Goal: Task Accomplishment & Management: Use online tool/utility

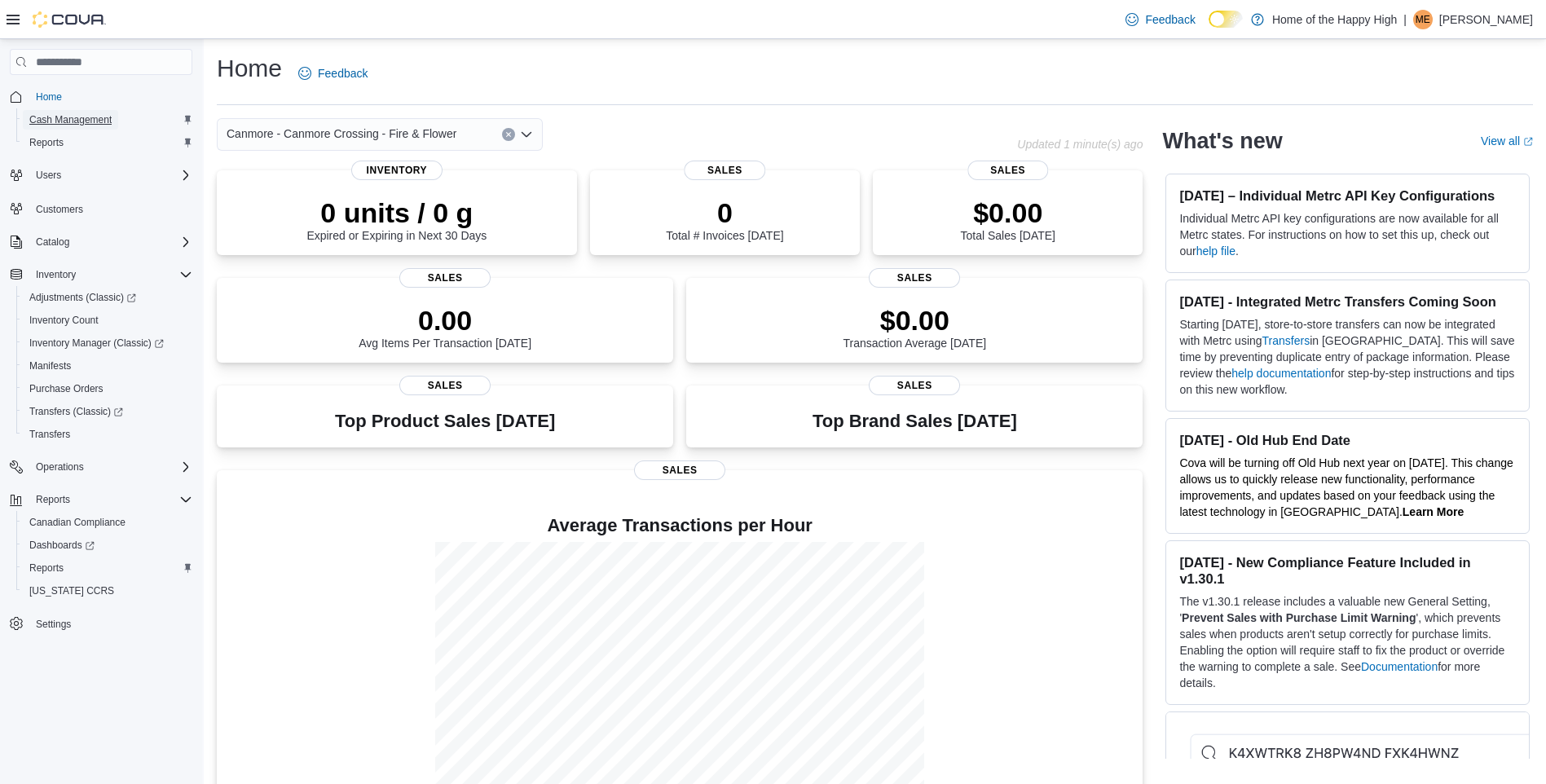
click at [90, 118] on span "Cash Management" at bounding box center [70, 120] width 82 height 13
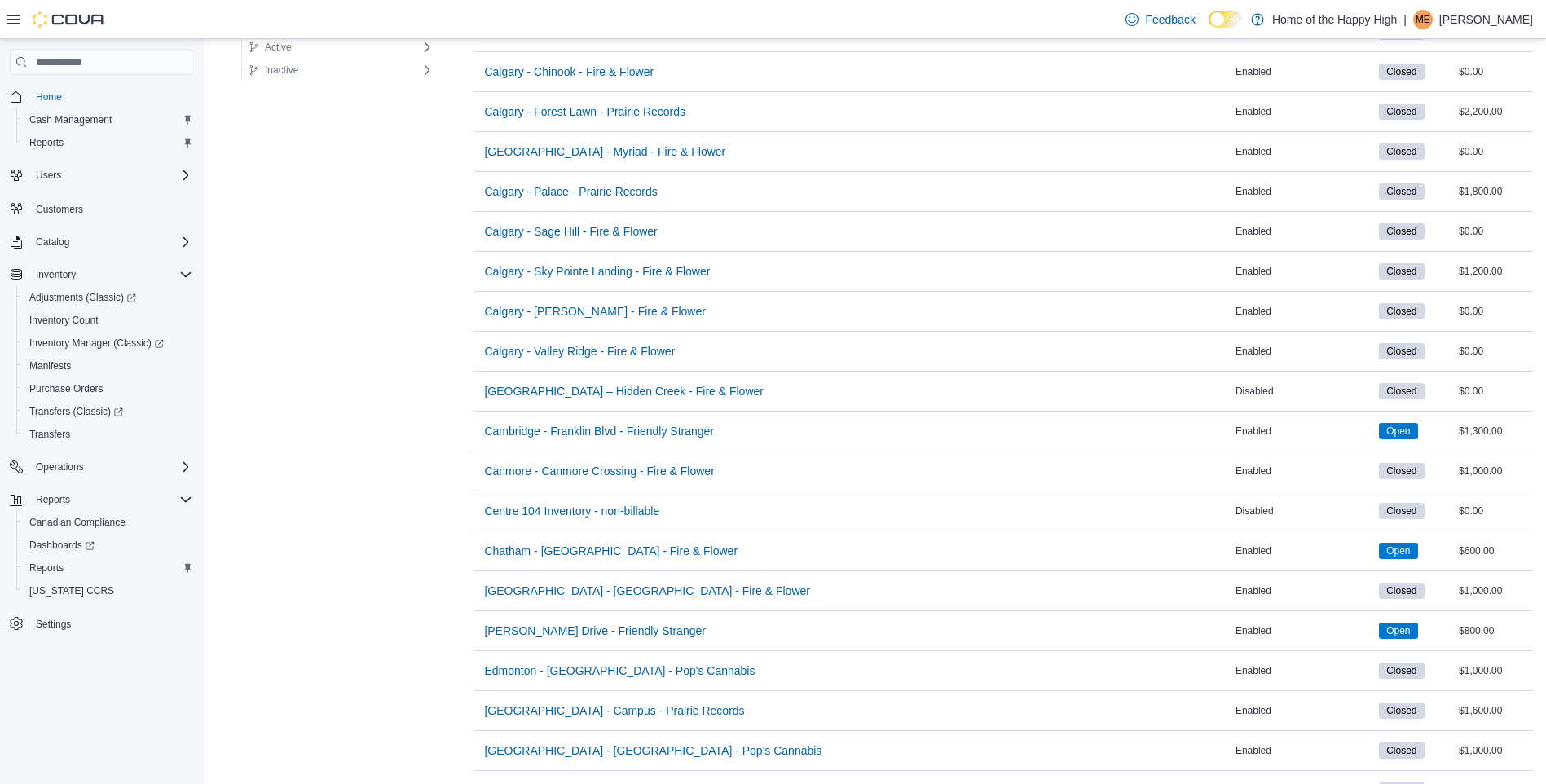
scroll to position [858, 0]
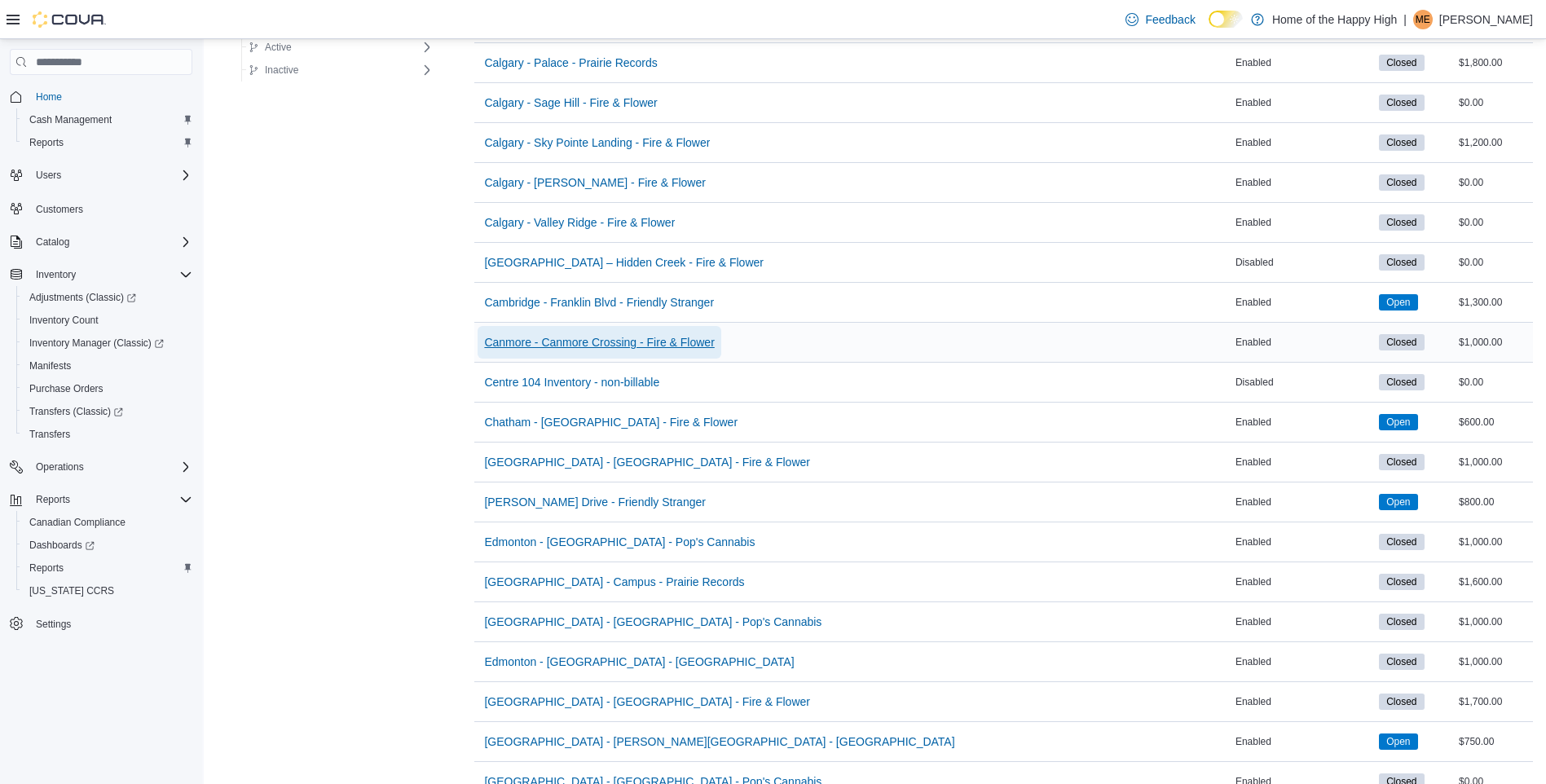
click at [567, 339] on span "Canmore - Canmore Crossing - Fire & Flower" at bounding box center [599, 341] width 230 height 16
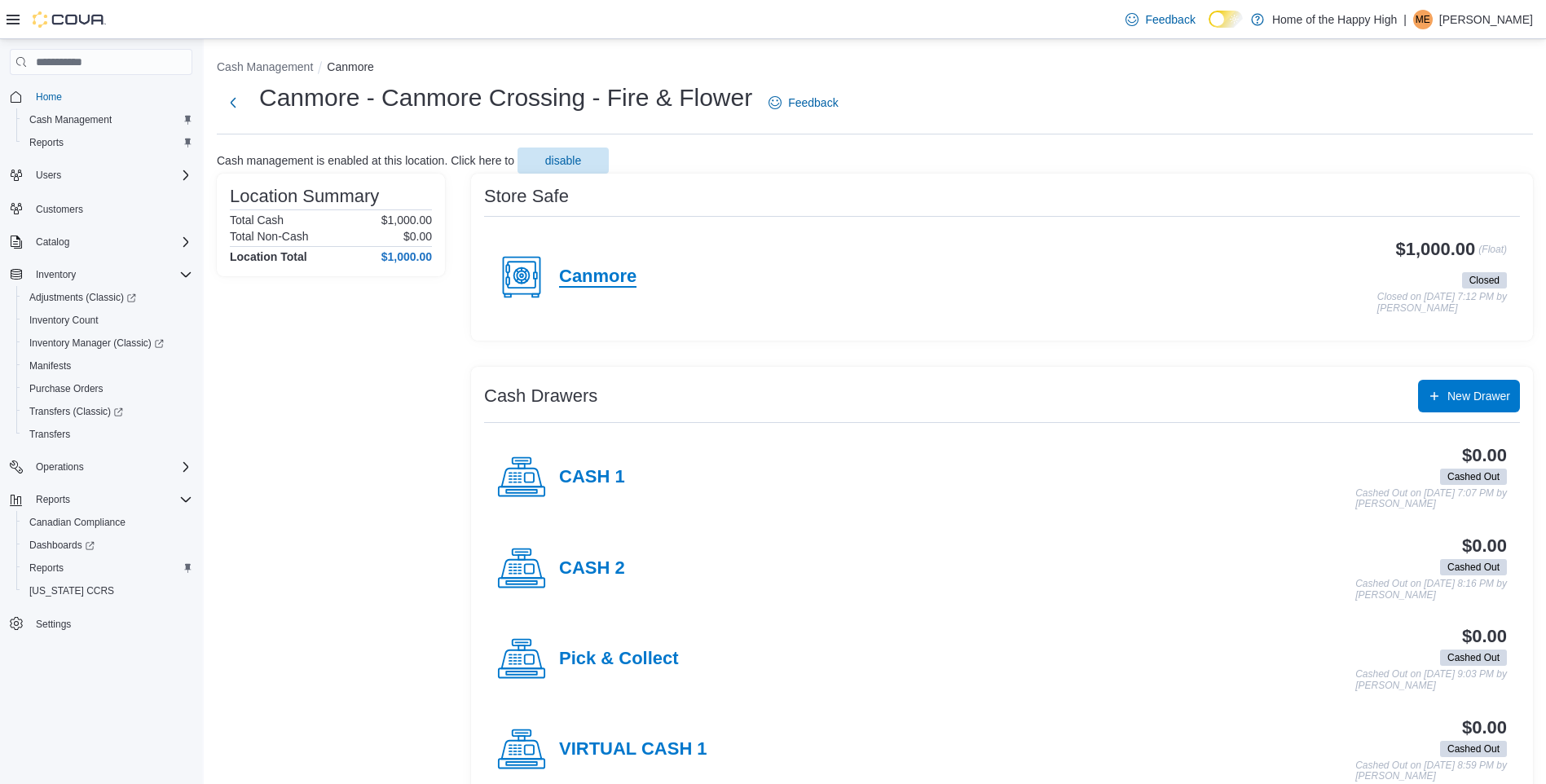
click at [608, 286] on h4 "Canmore" at bounding box center [598, 277] width 77 height 21
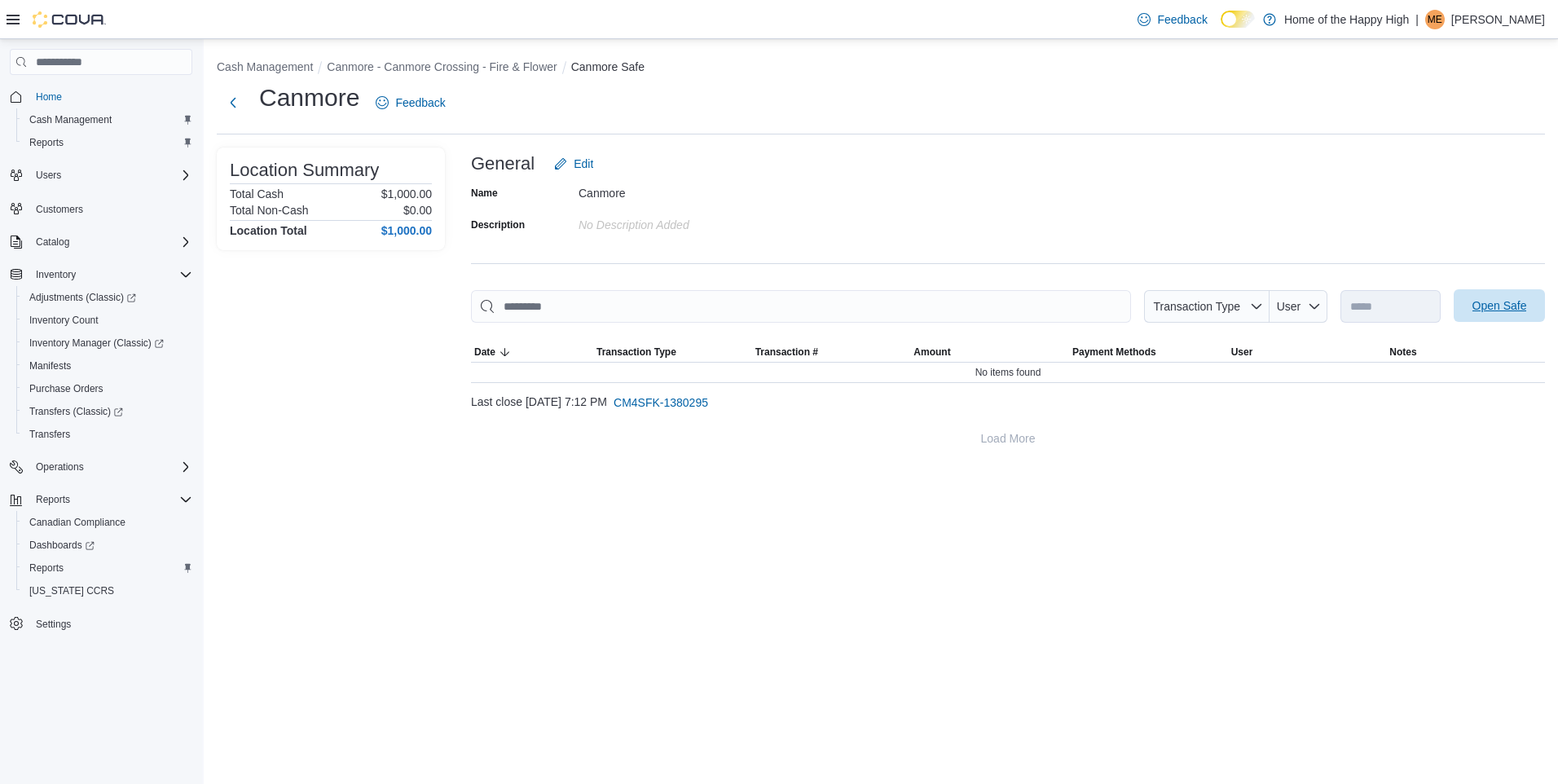
click at [1496, 316] on span "Open Safe" at bounding box center [1499, 305] width 72 height 33
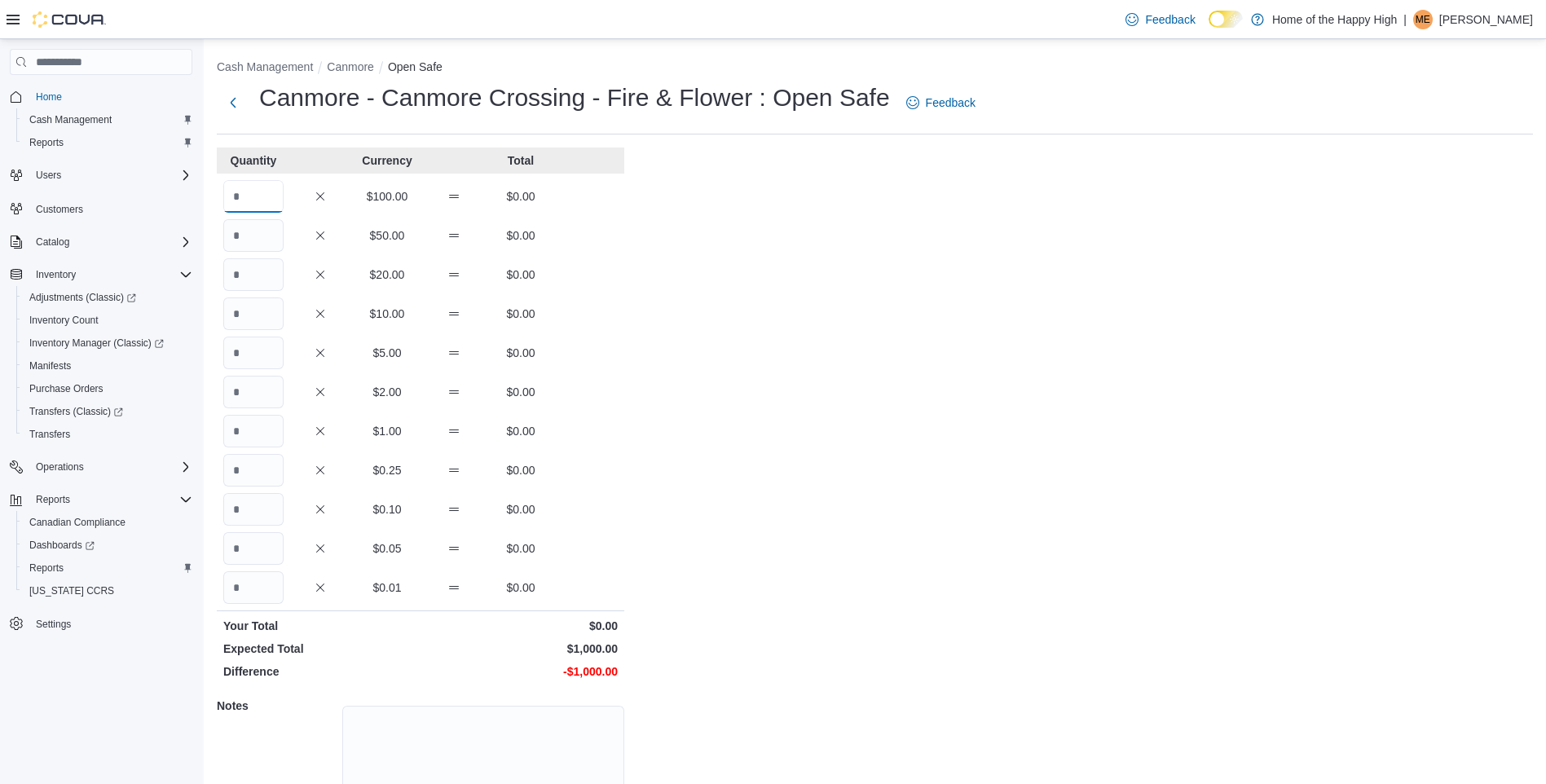
click at [238, 188] on input "Quantity" at bounding box center [254, 196] width 60 height 33
type input "*"
type input "**"
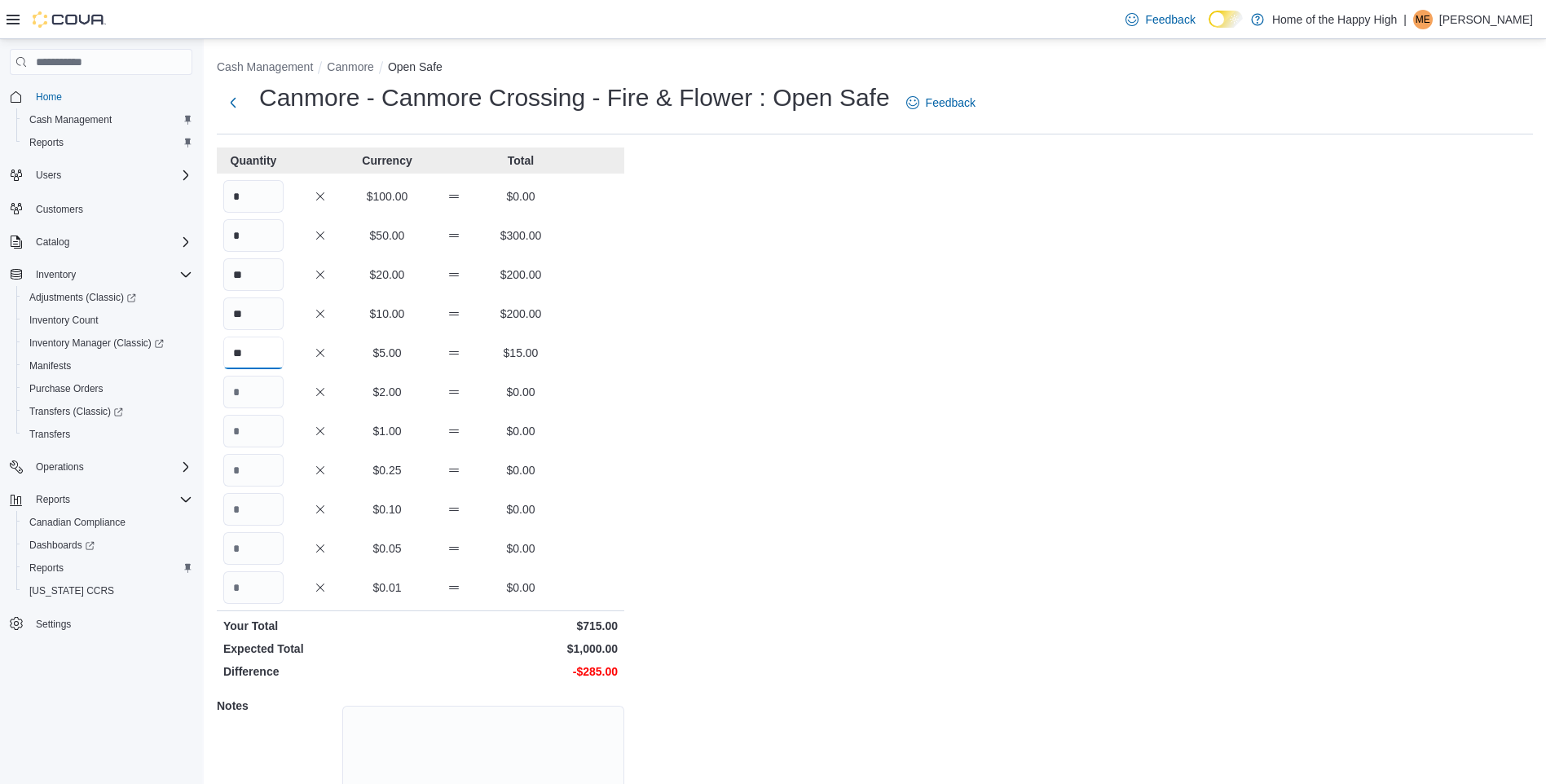
type input "**"
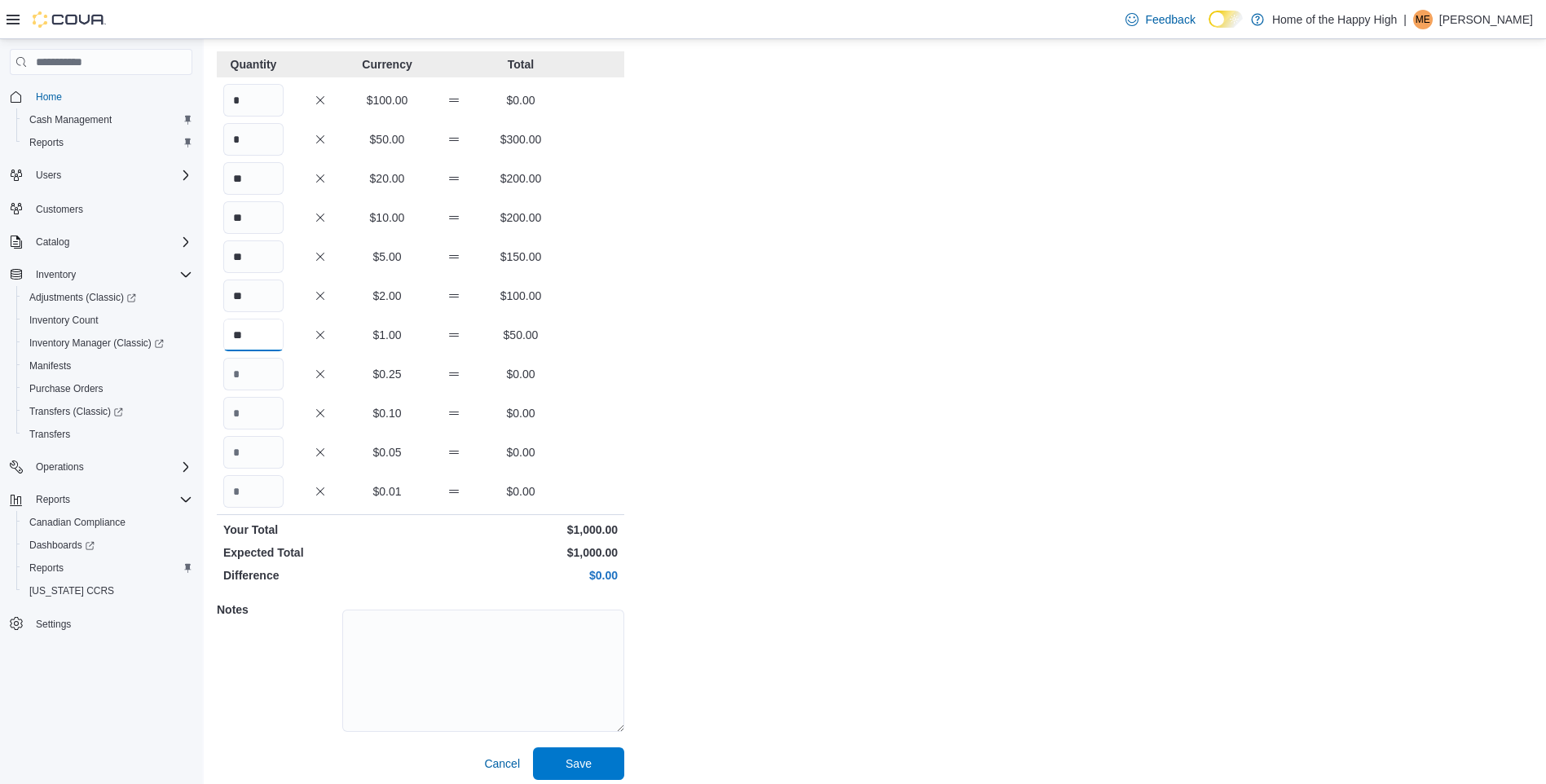
scroll to position [106, 0]
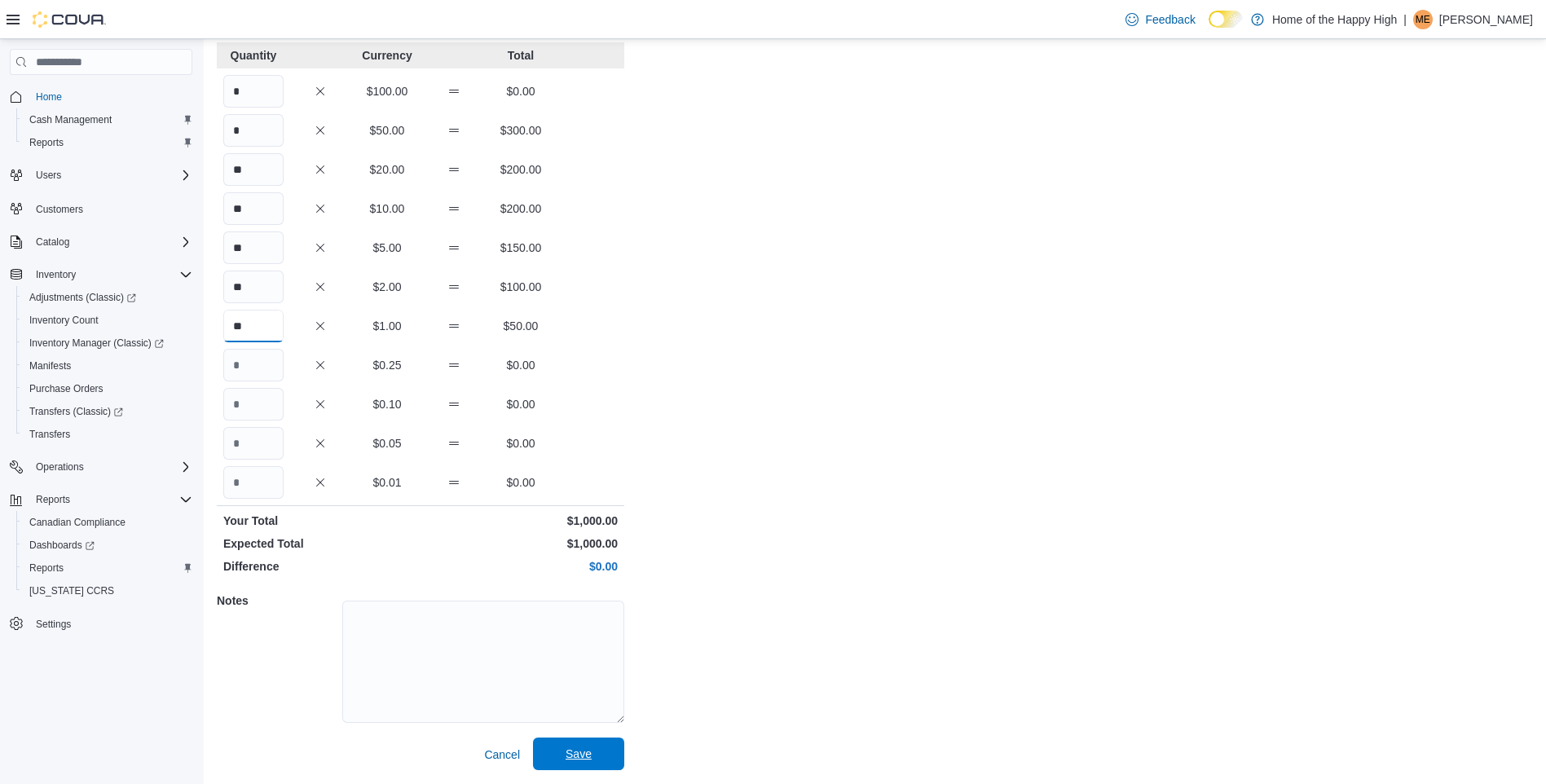
type input "**"
click at [606, 754] on span "Save" at bounding box center [579, 753] width 72 height 33
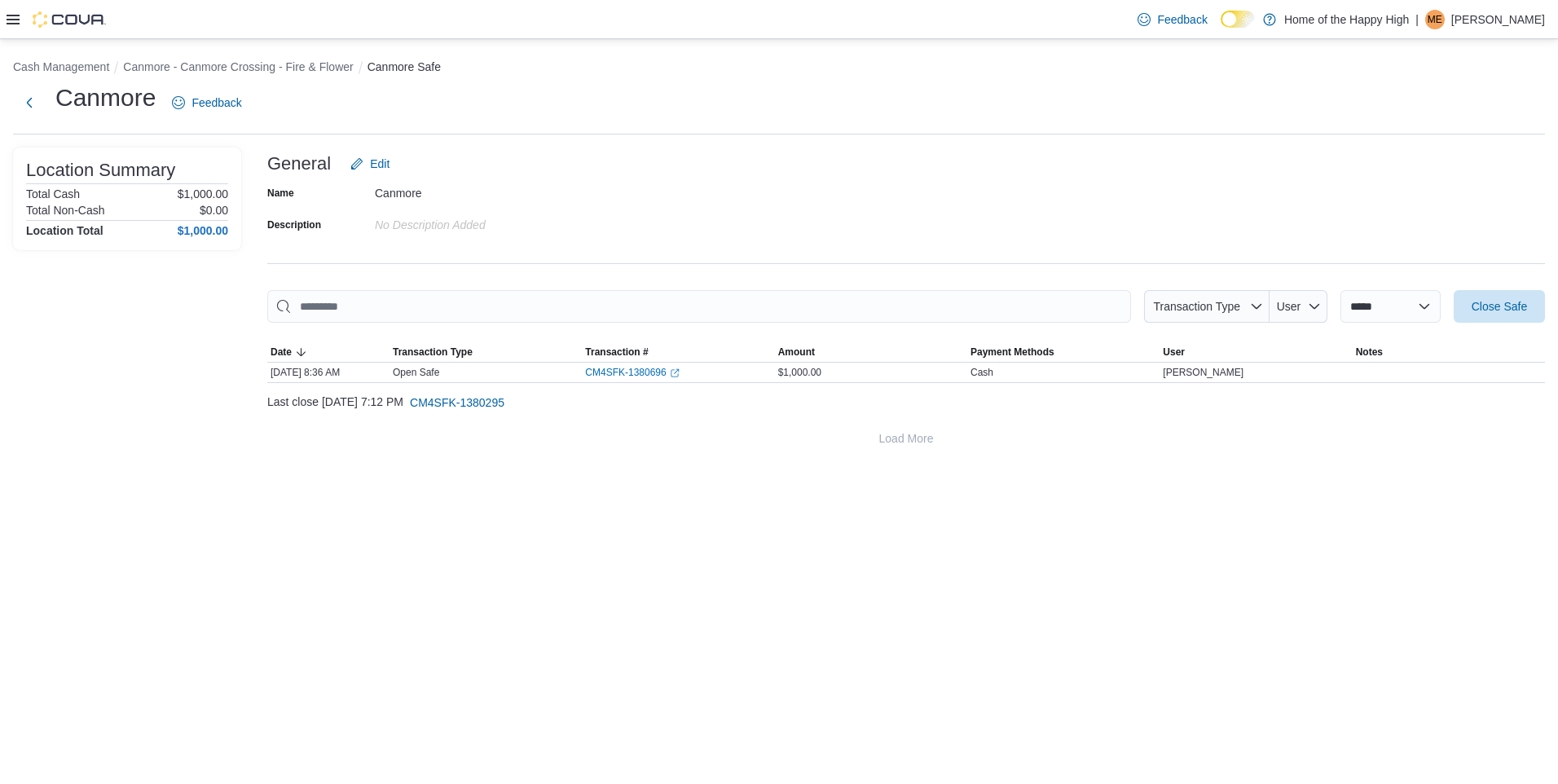
click at [25, 25] on div at bounding box center [56, 19] width 99 height 16
click at [6, 22] on div "Feedback Dark Mode Home of the Happy High | ME [PERSON_NAME]" at bounding box center [779, 19] width 1558 height 39
click at [9, 21] on icon at bounding box center [13, 20] width 13 height 13
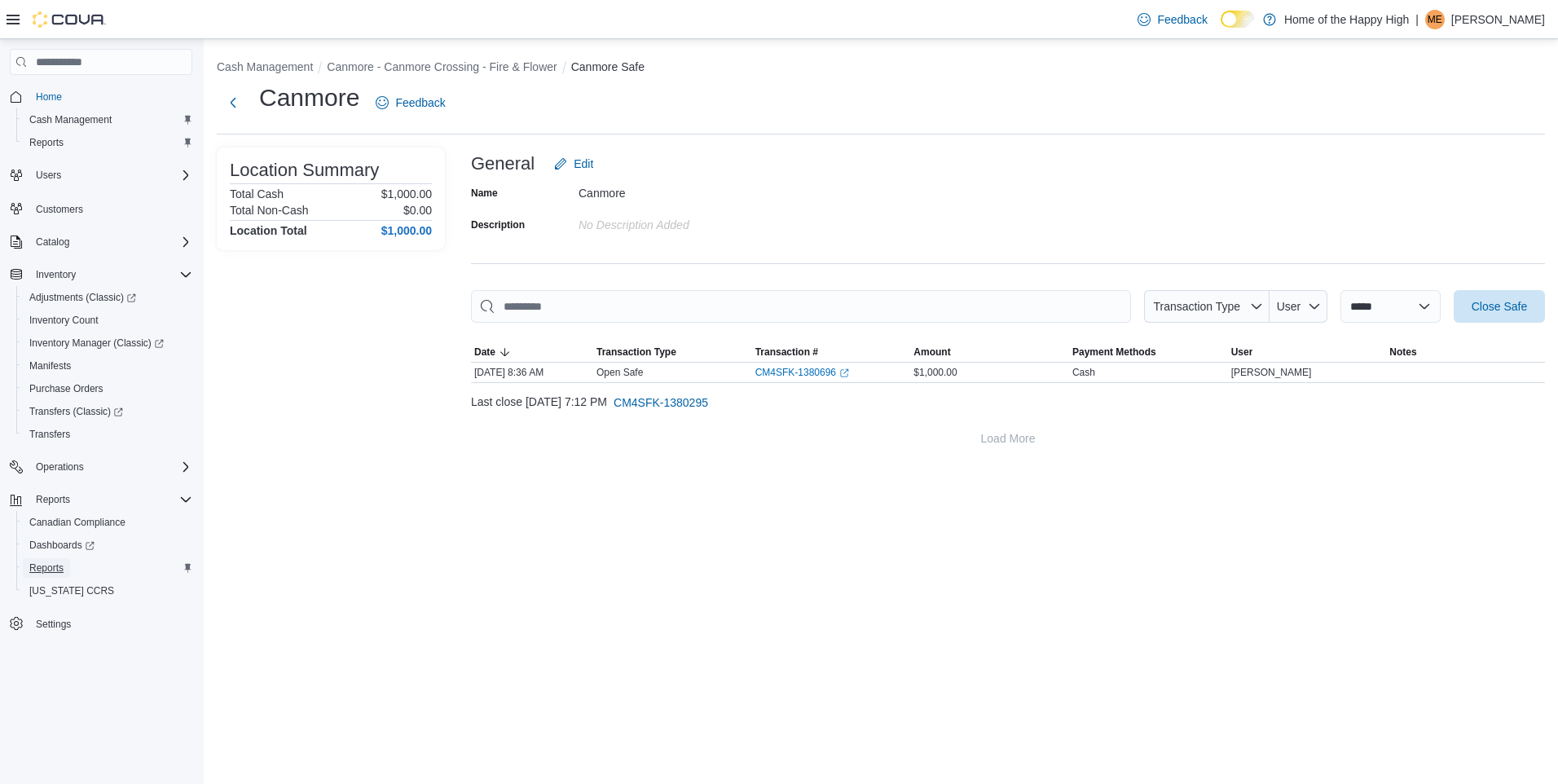
click at [65, 570] on link "Reports" at bounding box center [46, 567] width 47 height 20
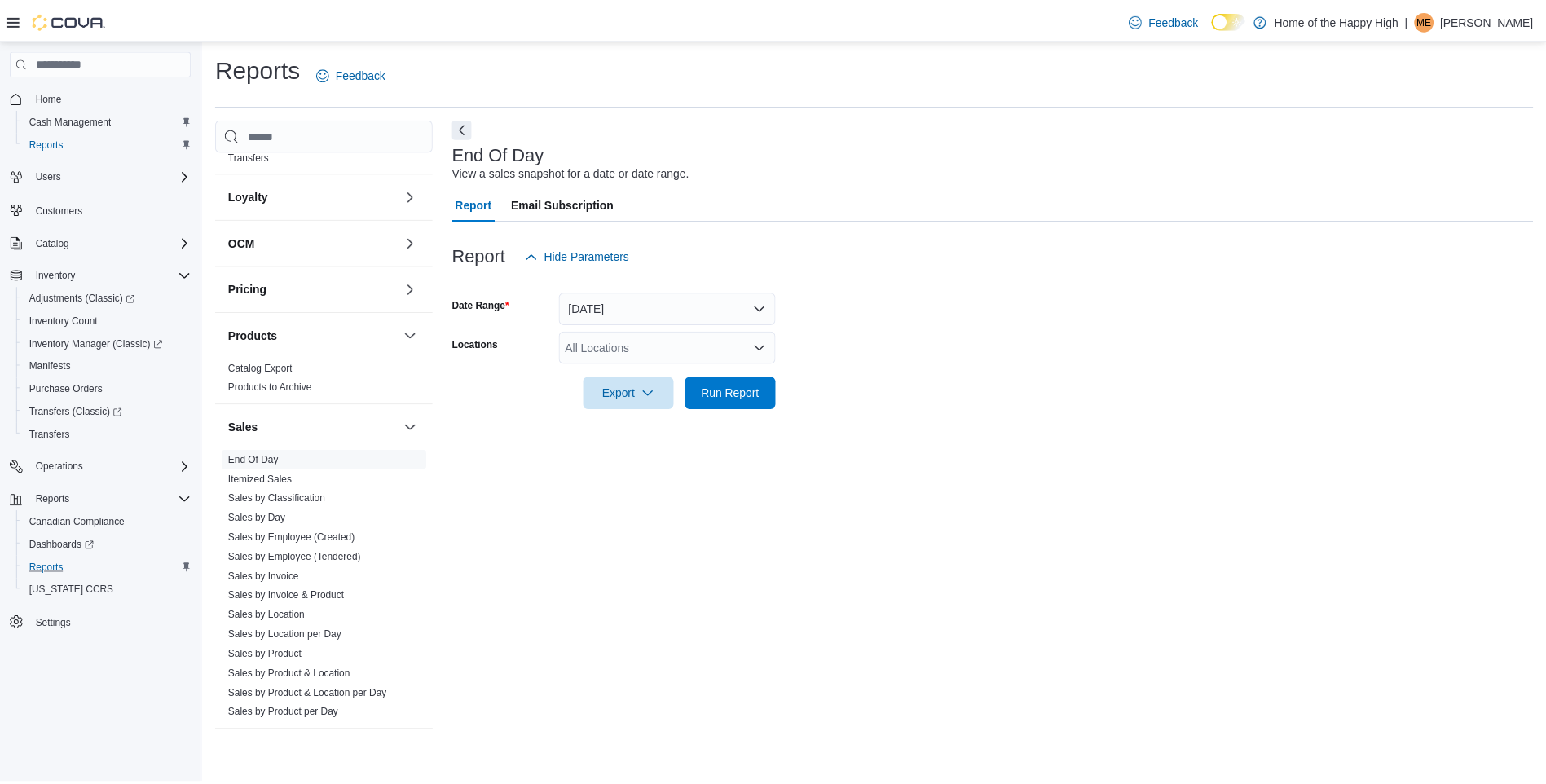
scroll to position [597, 0]
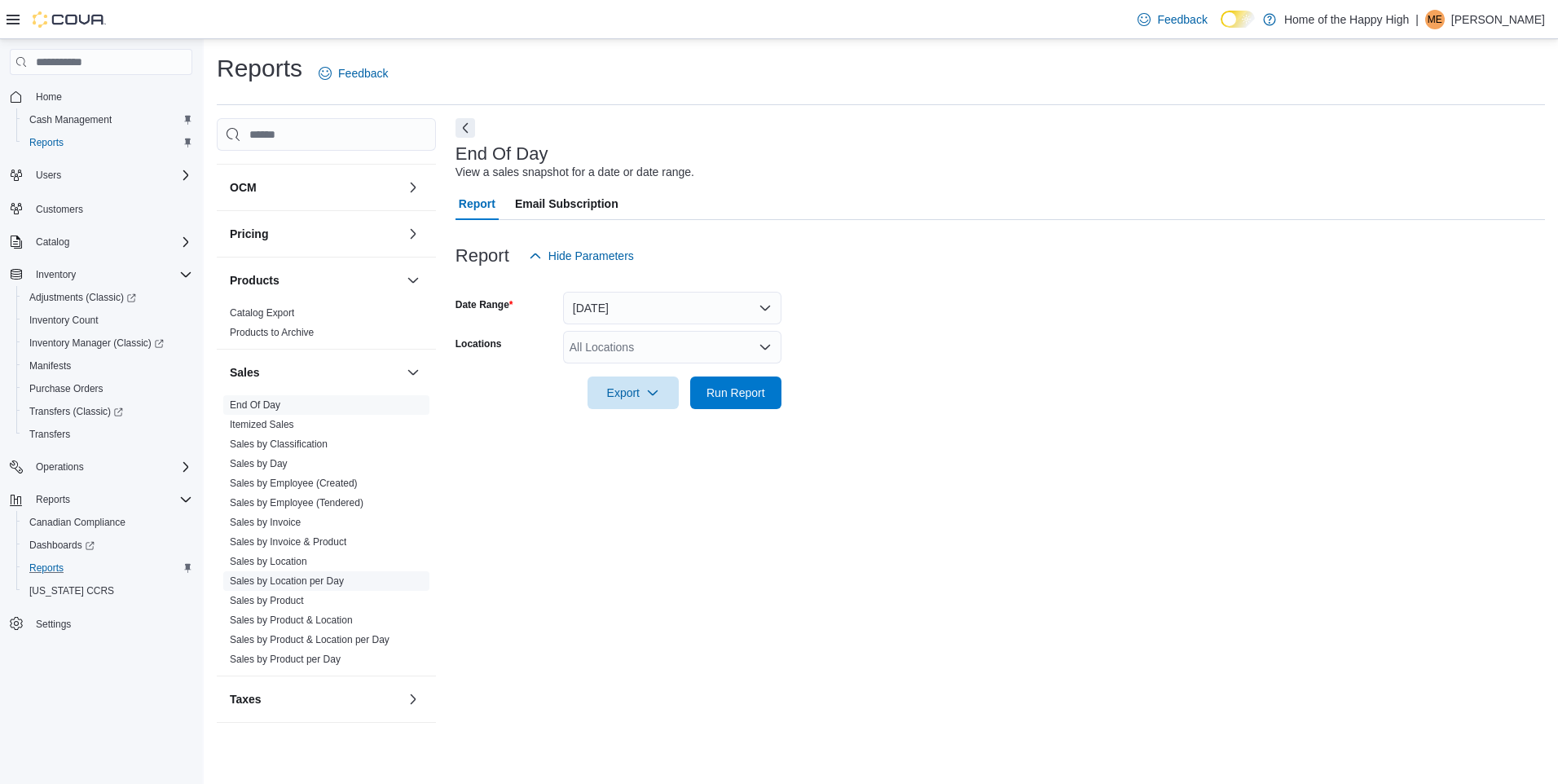
click at [298, 578] on link "Sales by Location per Day" at bounding box center [287, 580] width 114 height 11
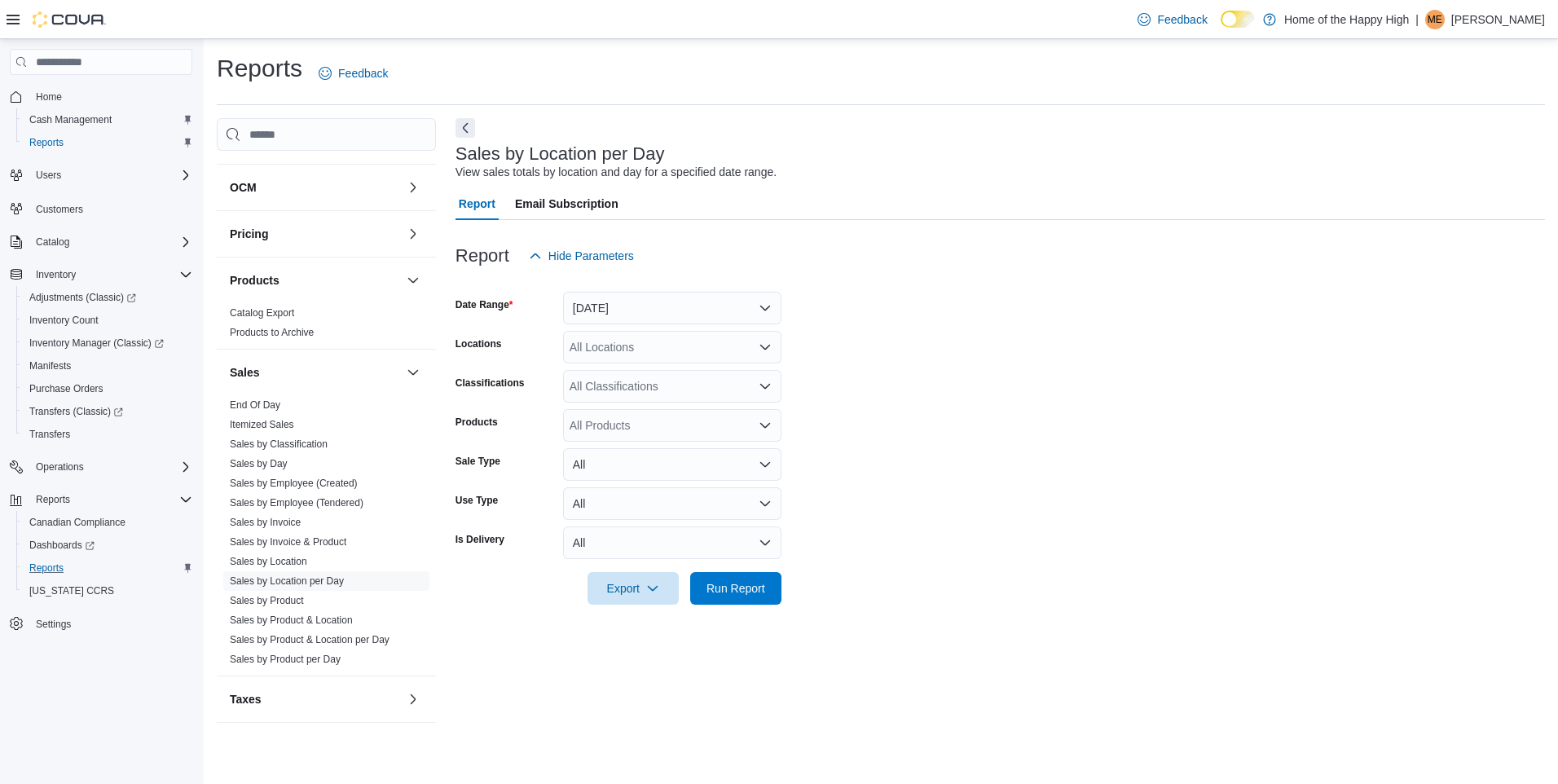
click at [628, 355] on div "All Locations" at bounding box center [672, 347] width 219 height 33
type input "****"
click at [656, 372] on span "Canmore - Canmore Crossing - Fire & Flower" at bounding box center [746, 374] width 230 height 16
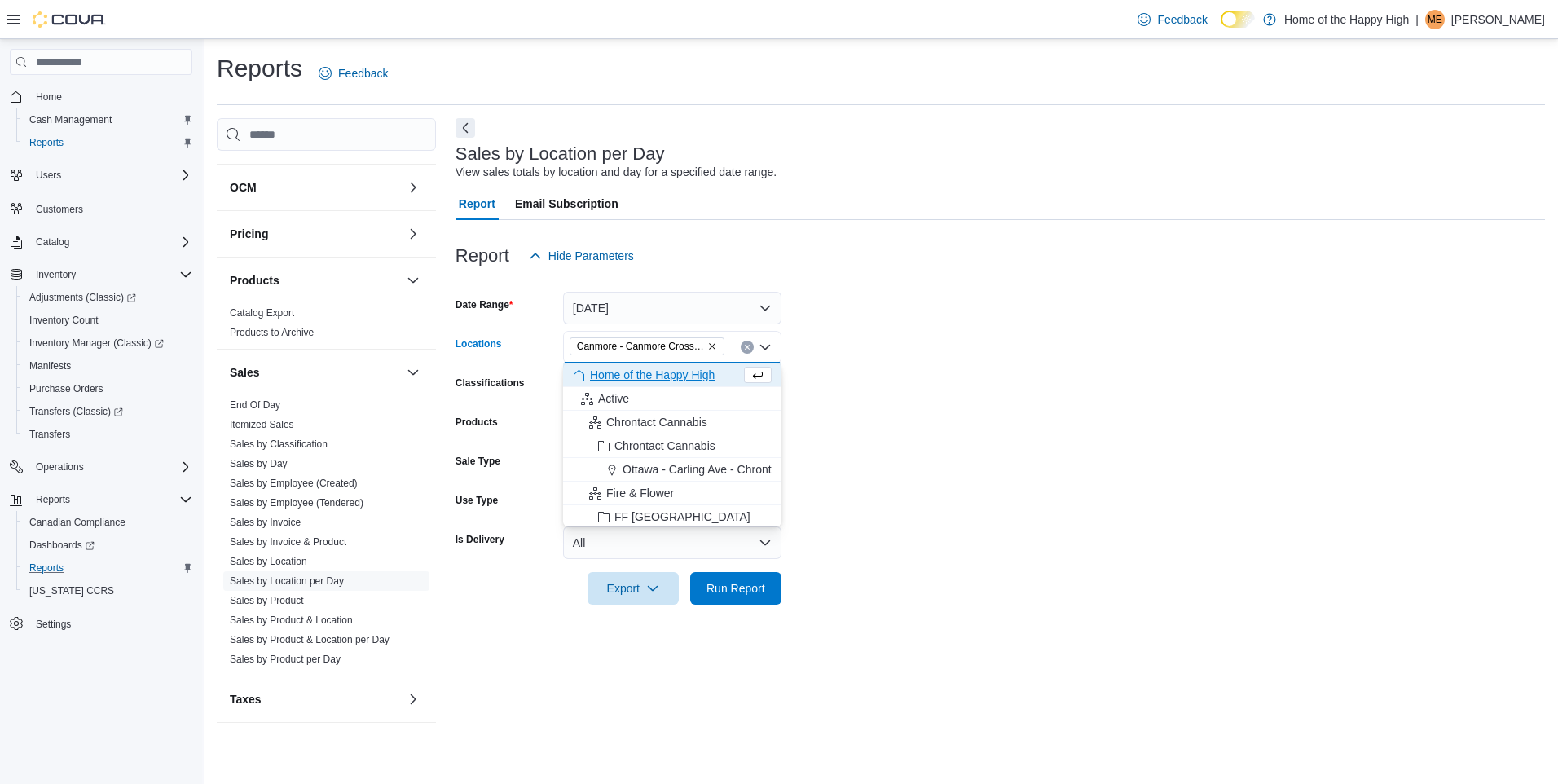
click at [982, 396] on form "Date Range [DATE] Locations [GEOGRAPHIC_DATA] - [GEOGRAPHIC_DATA] - Fire & Flow…" at bounding box center [1000, 438] width 1090 height 333
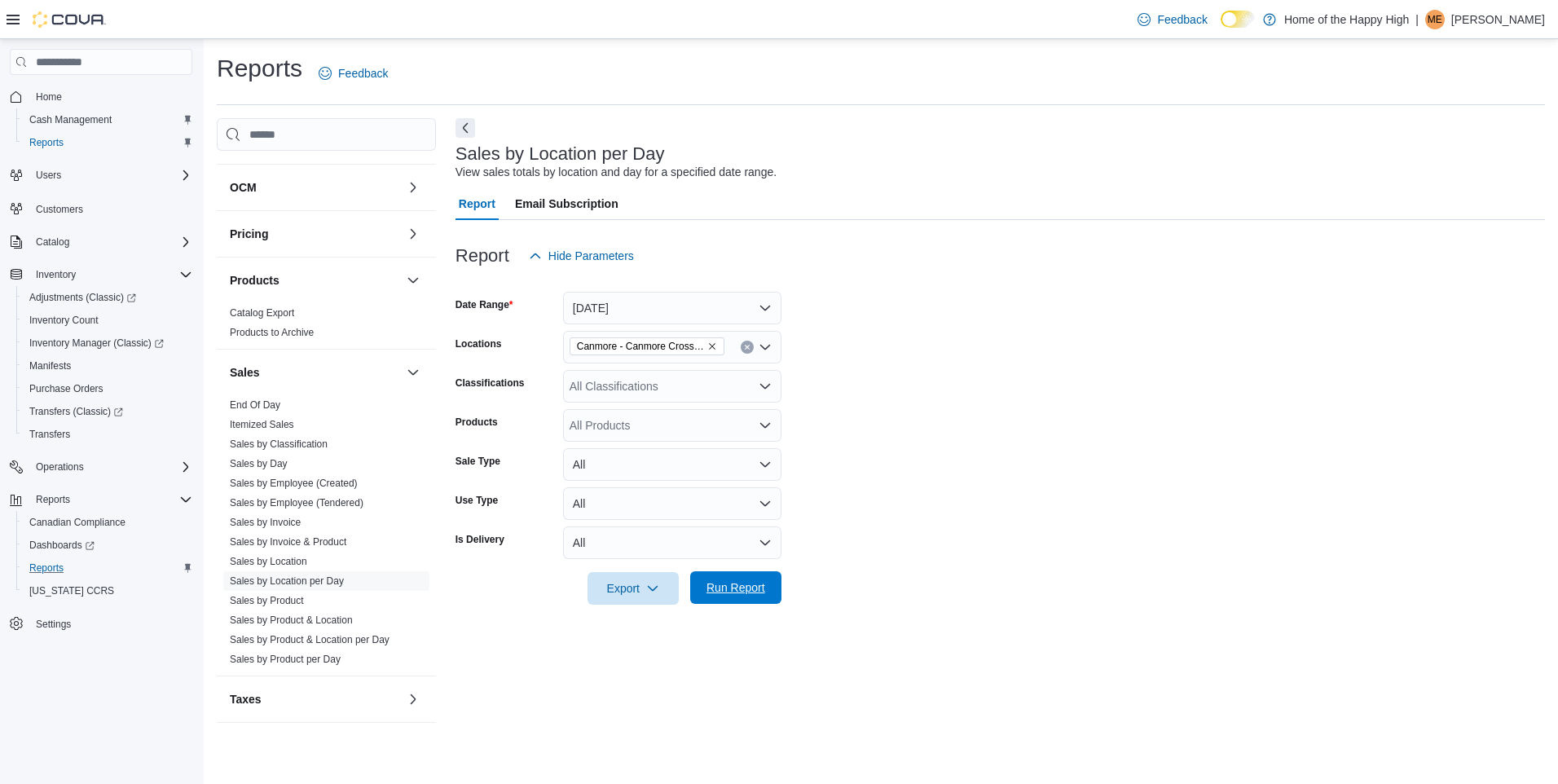
click at [734, 599] on span "Run Report" at bounding box center [736, 587] width 72 height 33
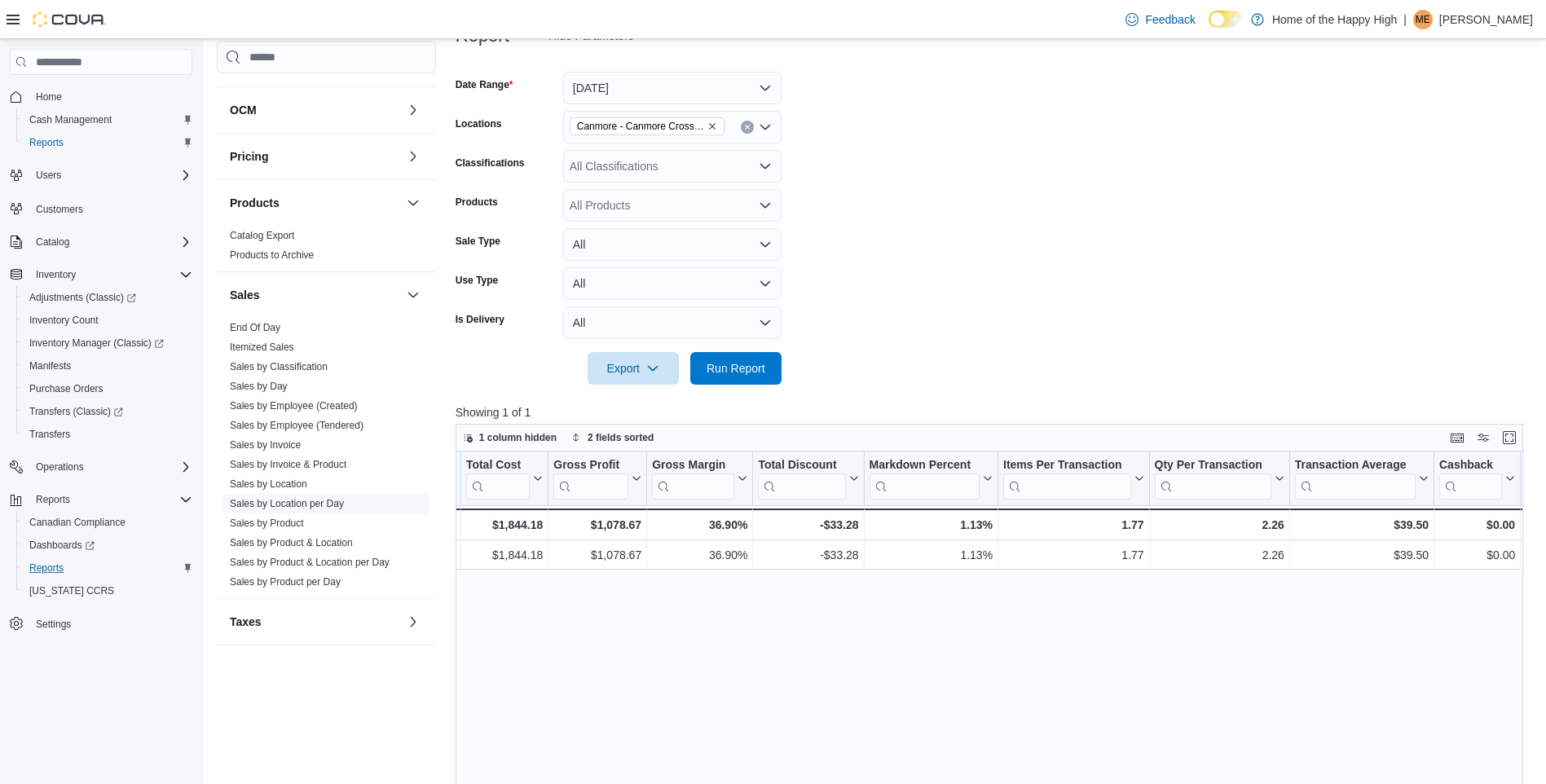
scroll to position [0, 1585]
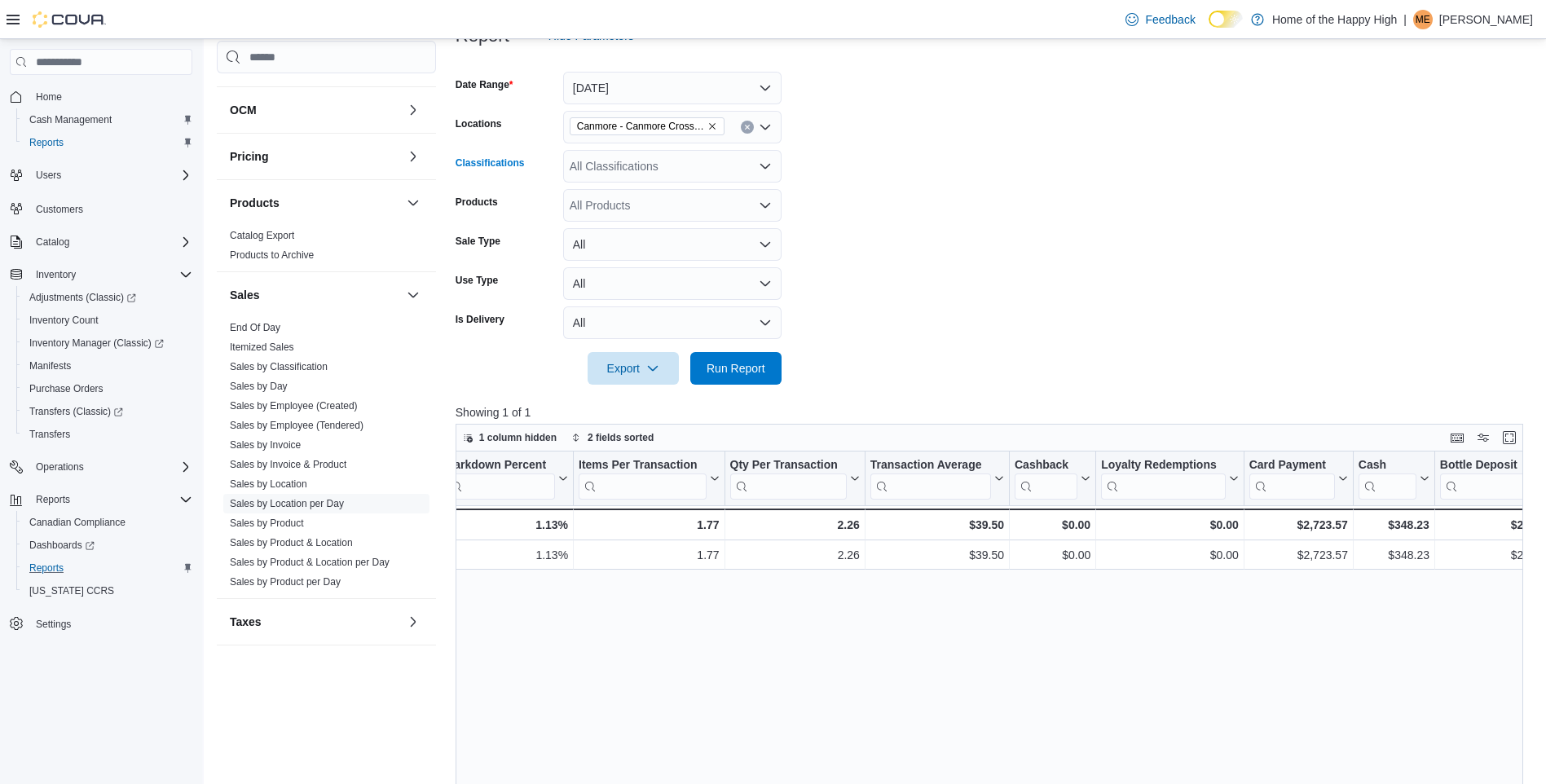
click at [629, 169] on div "All Classifications" at bounding box center [672, 166] width 219 height 33
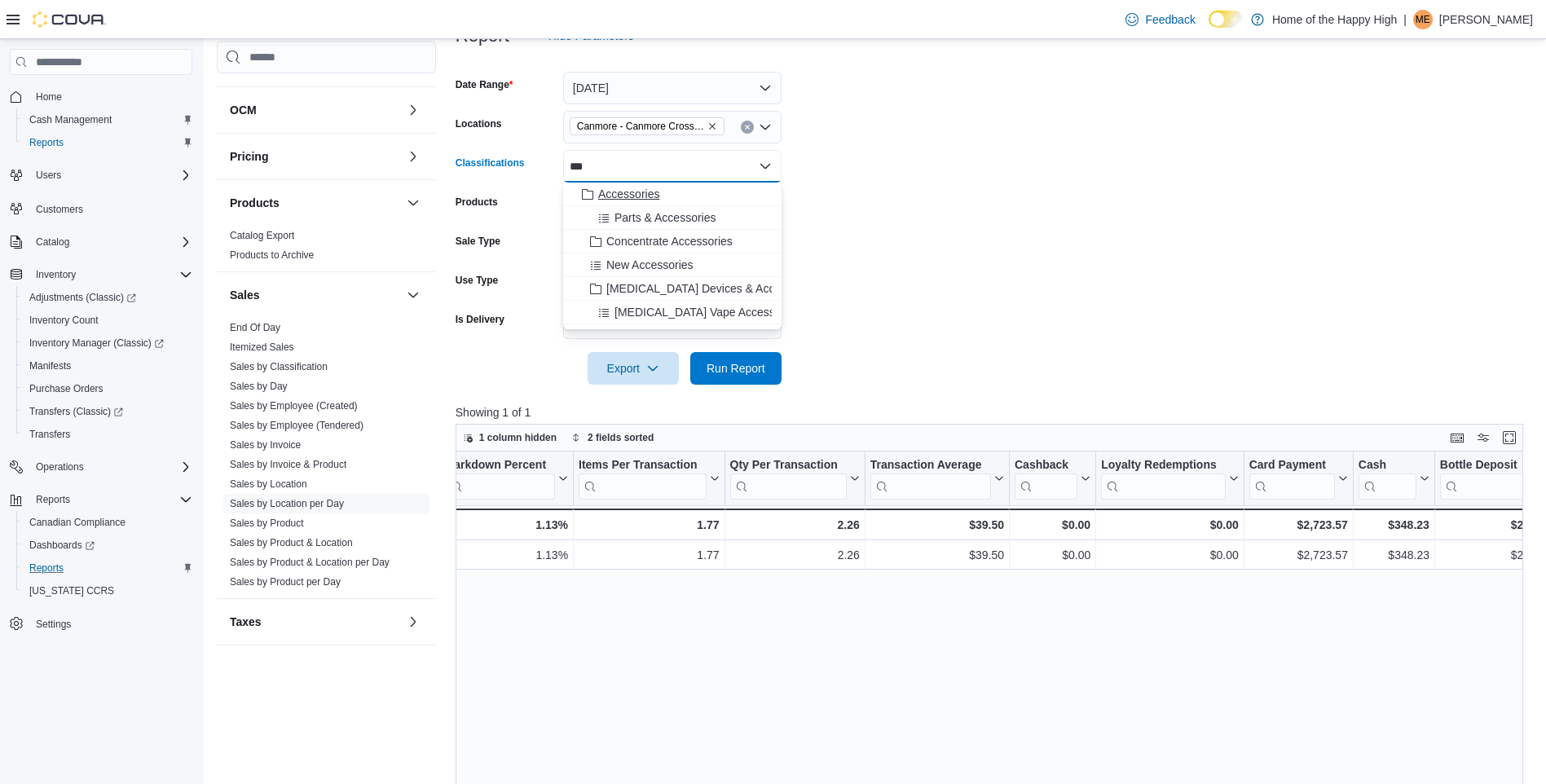
type input "***"
click at [646, 185] on button "Accessories" at bounding box center [672, 194] width 219 height 24
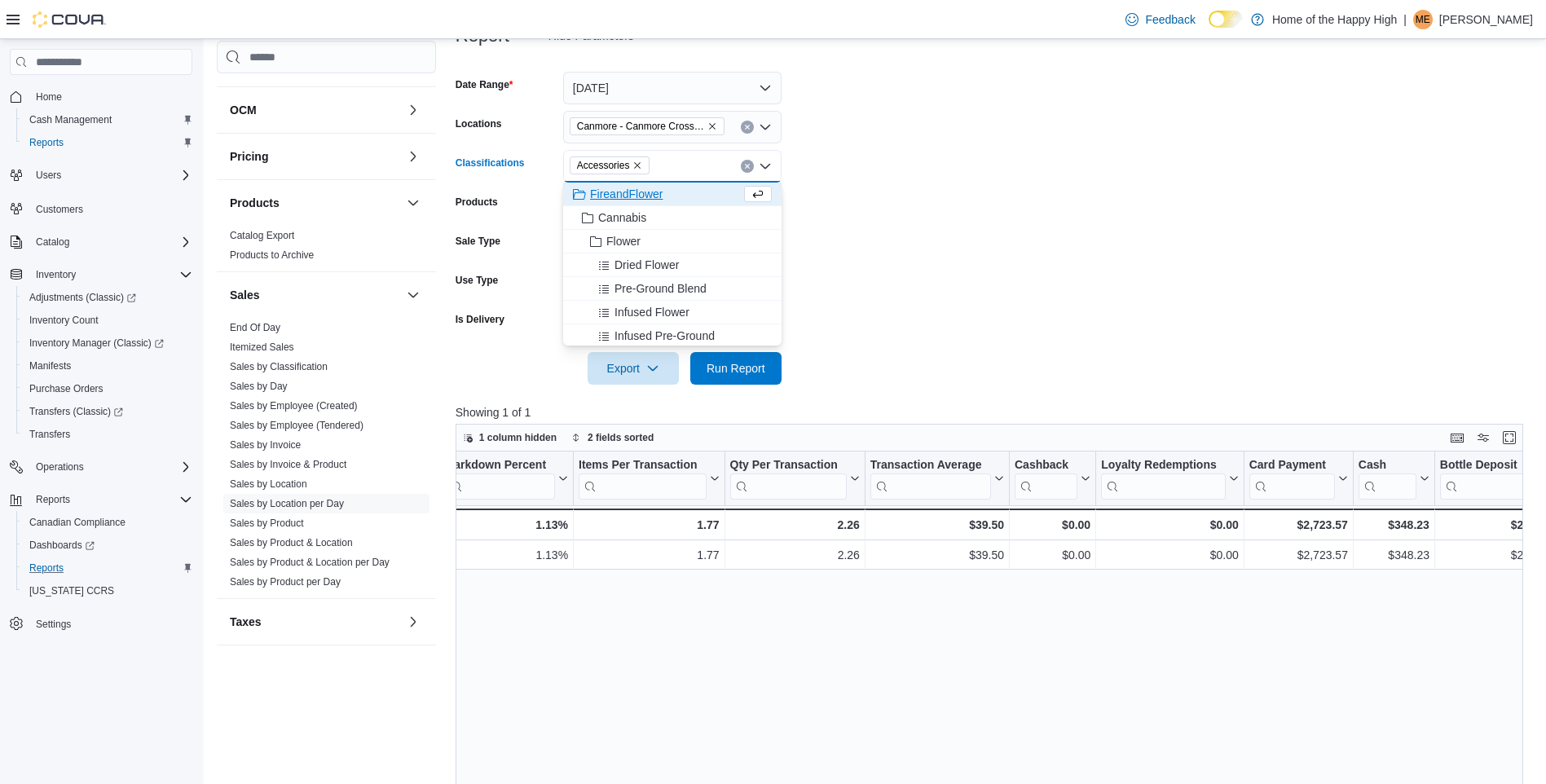
click at [986, 237] on form "Date Range [DATE] Locations [GEOGRAPHIC_DATA] - [GEOGRAPHIC_DATA] - Fire & Flow…" at bounding box center [995, 218] width 1078 height 333
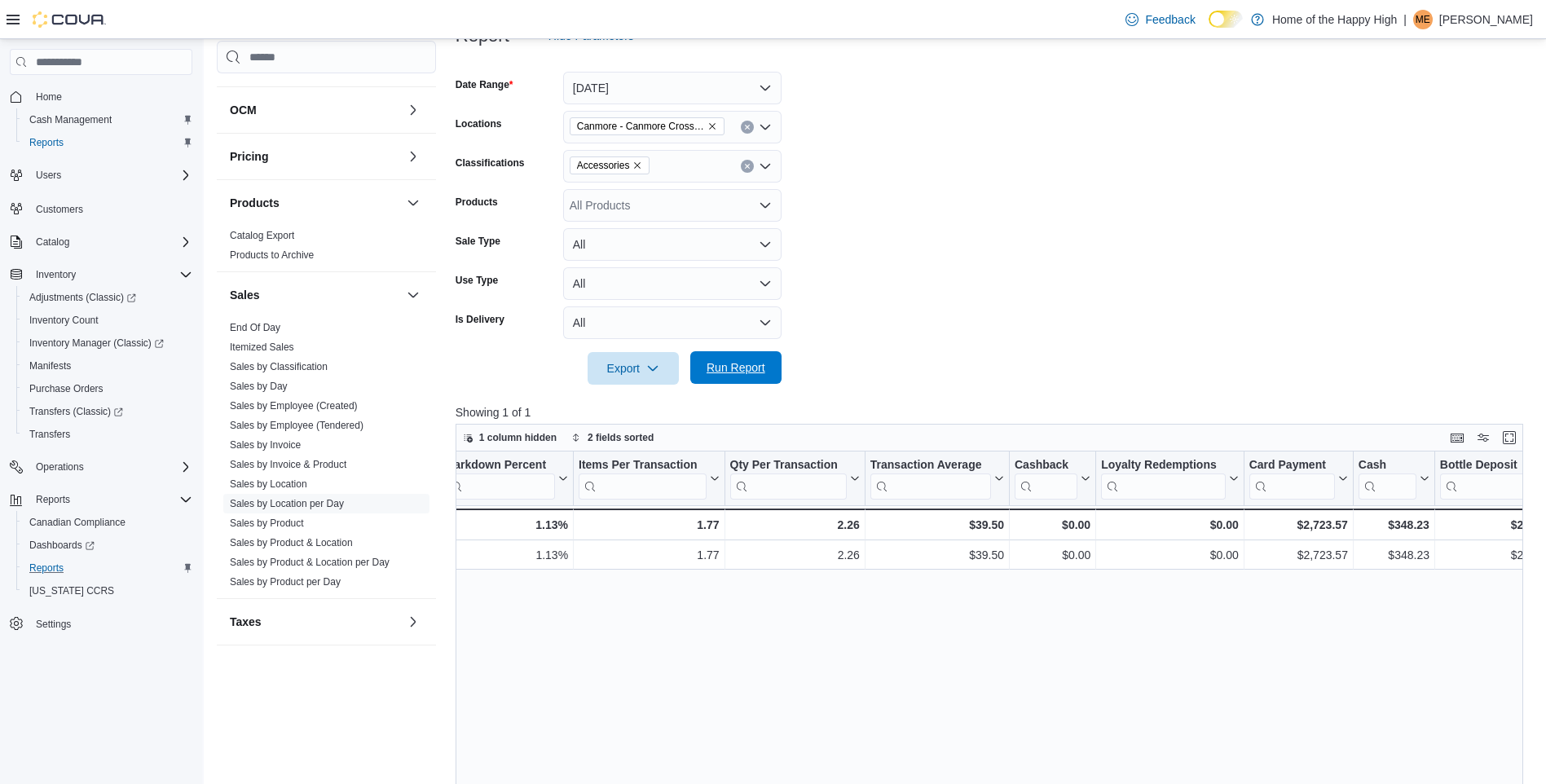
click at [722, 368] on span "Run Report" at bounding box center [735, 367] width 58 height 16
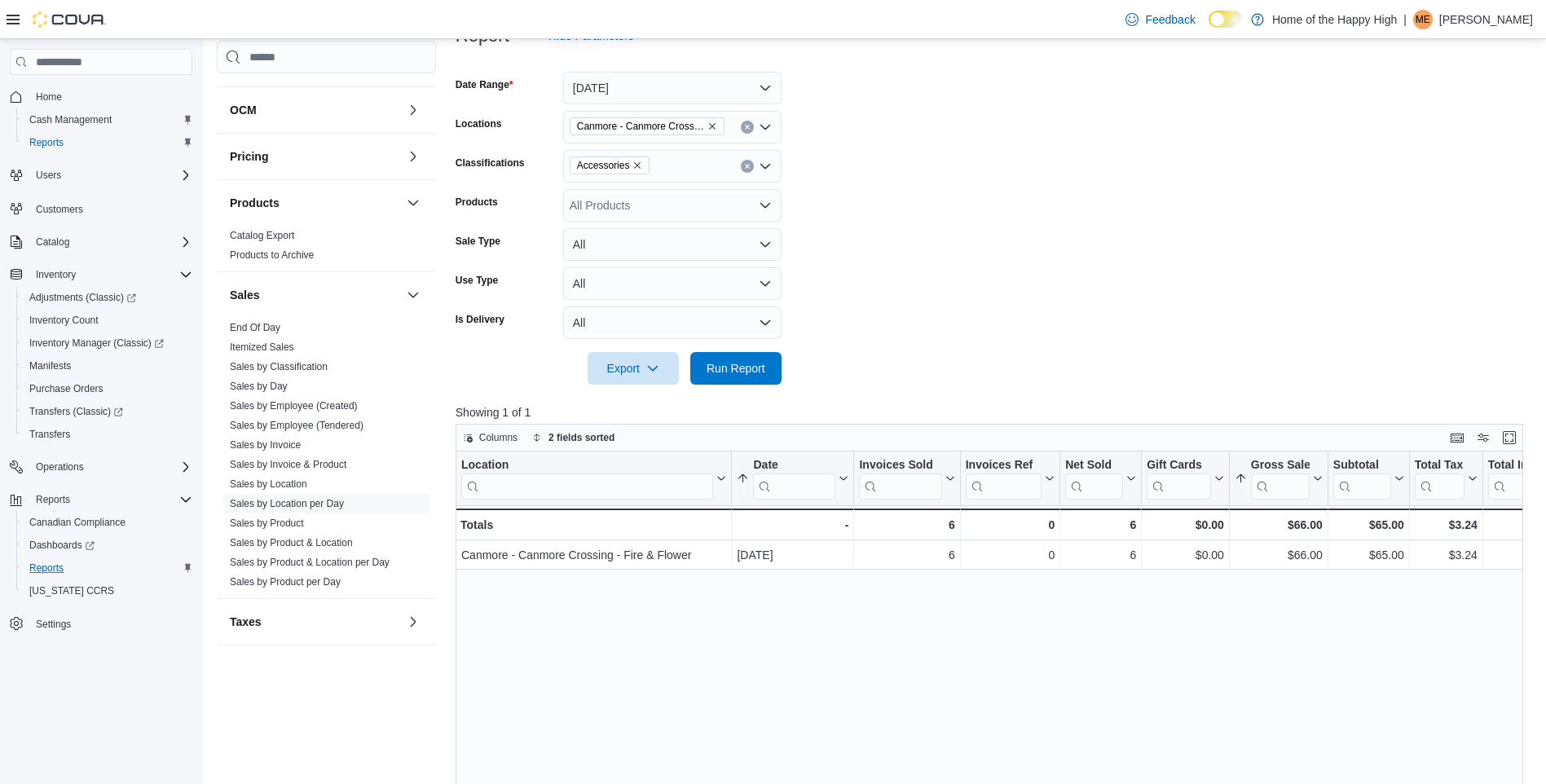
click at [1117, 202] on form "Date Range [DATE] Locations [GEOGRAPHIC_DATA] - [GEOGRAPHIC_DATA] - Fire & Flow…" at bounding box center [995, 218] width 1078 height 333
click at [666, 748] on div "Location Click to view column header actions Date Sorted by Gross Sales, ascend…" at bounding box center [995, 751] width 1078 height 599
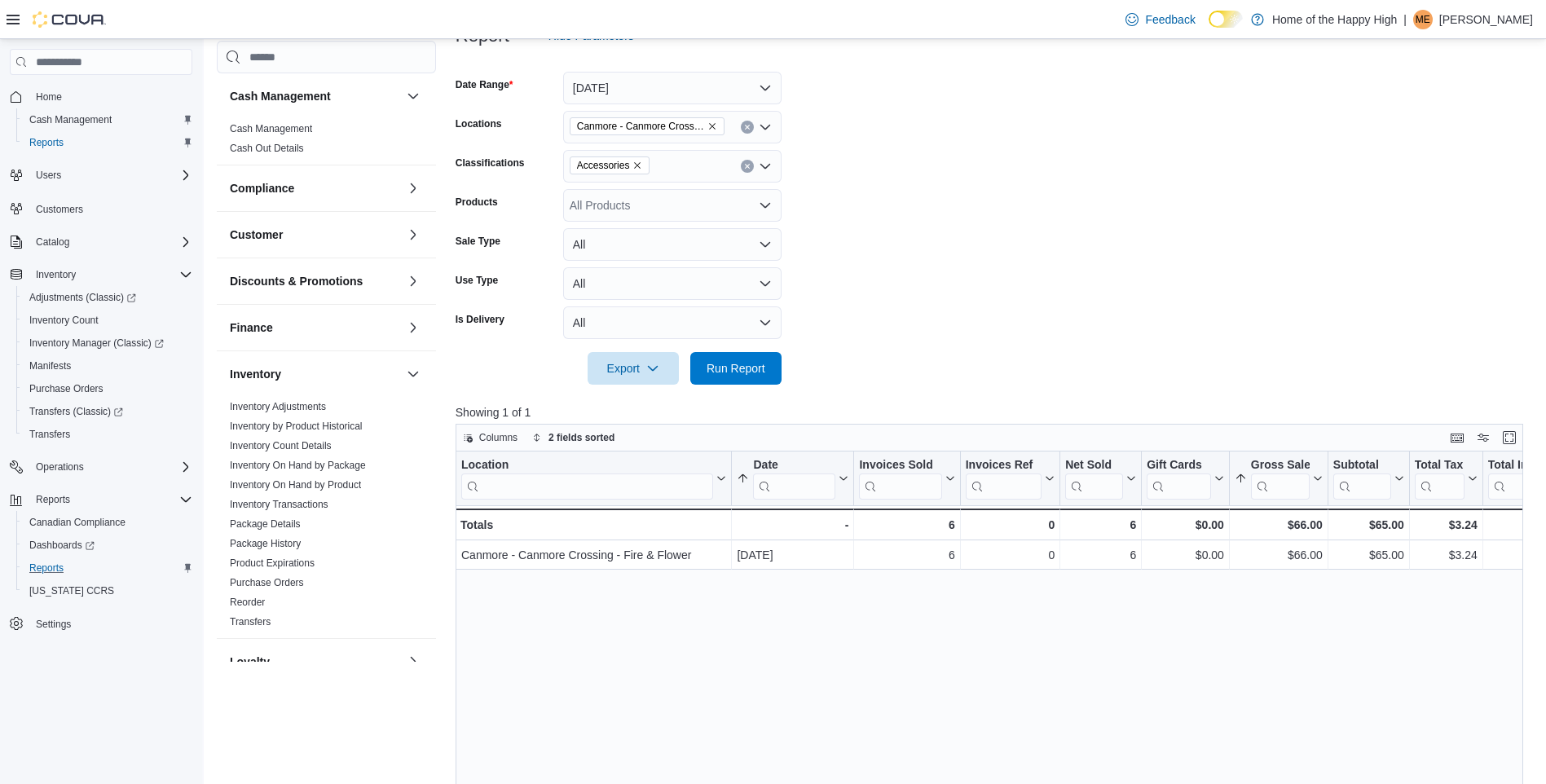
click at [1027, 276] on form "Date Range [DATE] Locations [GEOGRAPHIC_DATA] - [GEOGRAPHIC_DATA] - Fire & Flow…" at bounding box center [995, 218] width 1078 height 333
click at [893, 236] on form "Date Range [DATE] Locations [GEOGRAPHIC_DATA] - [GEOGRAPHIC_DATA] - Fire & Flow…" at bounding box center [995, 218] width 1078 height 333
